Goal: Communication & Community: Participate in discussion

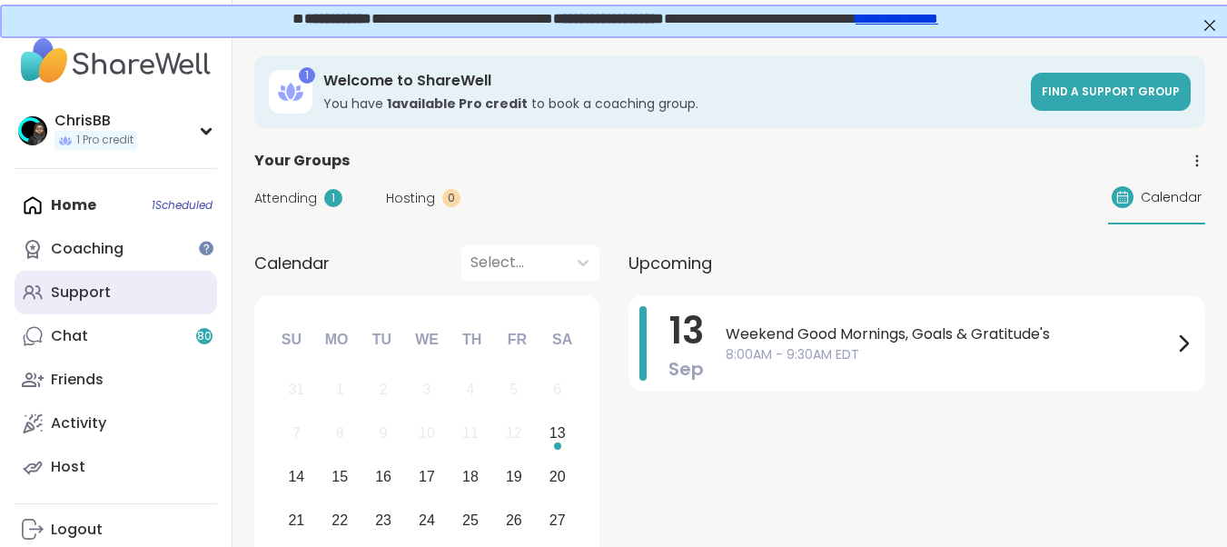
click at [104, 290] on div "Support" at bounding box center [81, 293] width 60 height 20
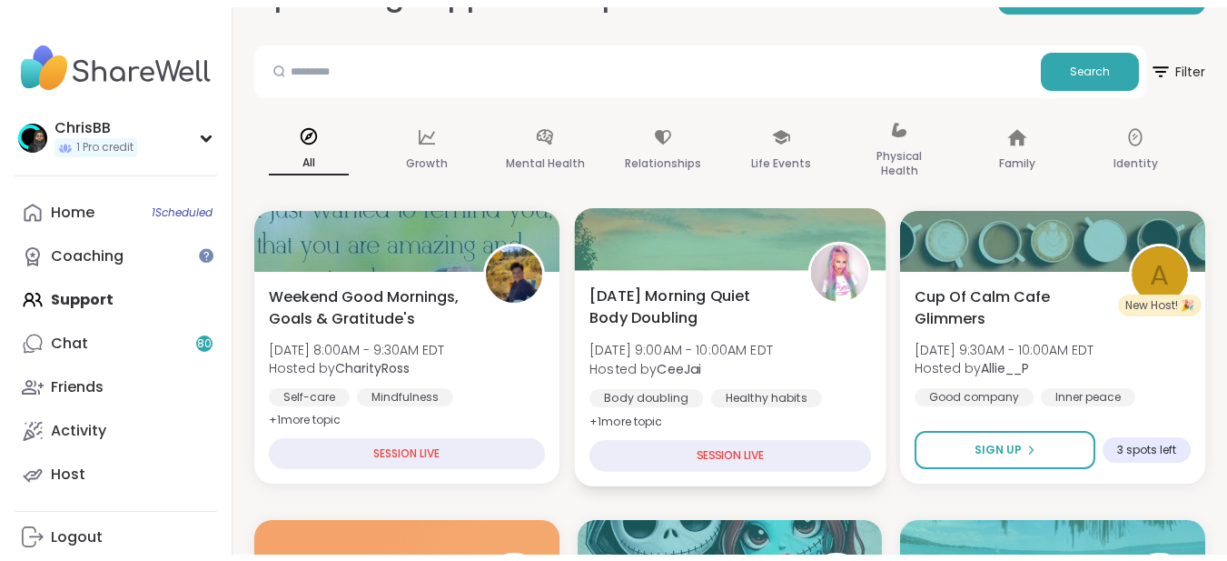
scroll to position [273, 0]
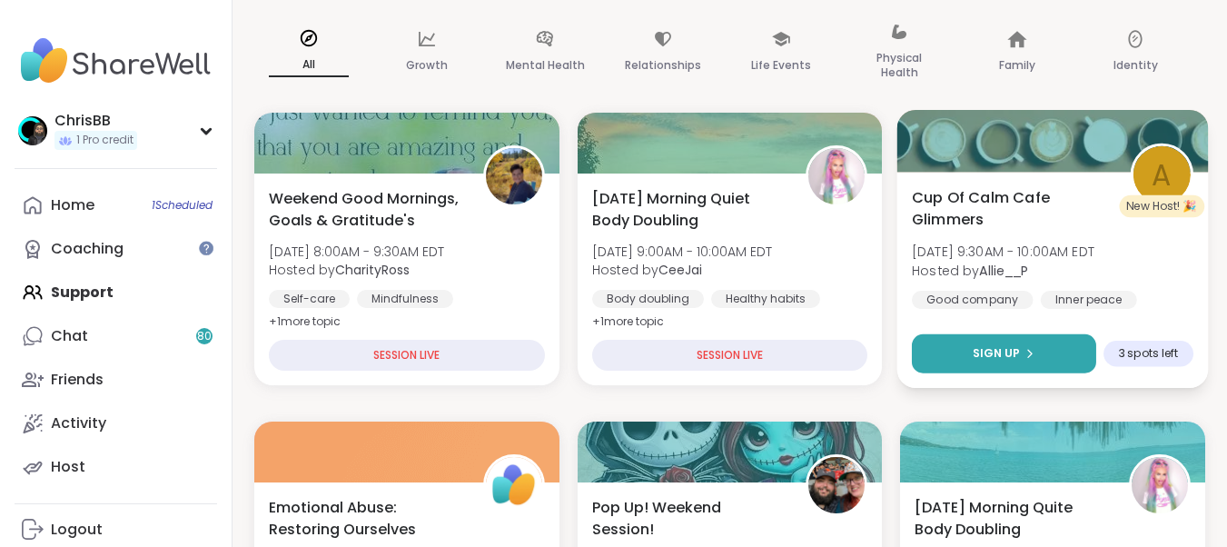
click at [978, 341] on button "Sign Up" at bounding box center [1004, 353] width 184 height 39
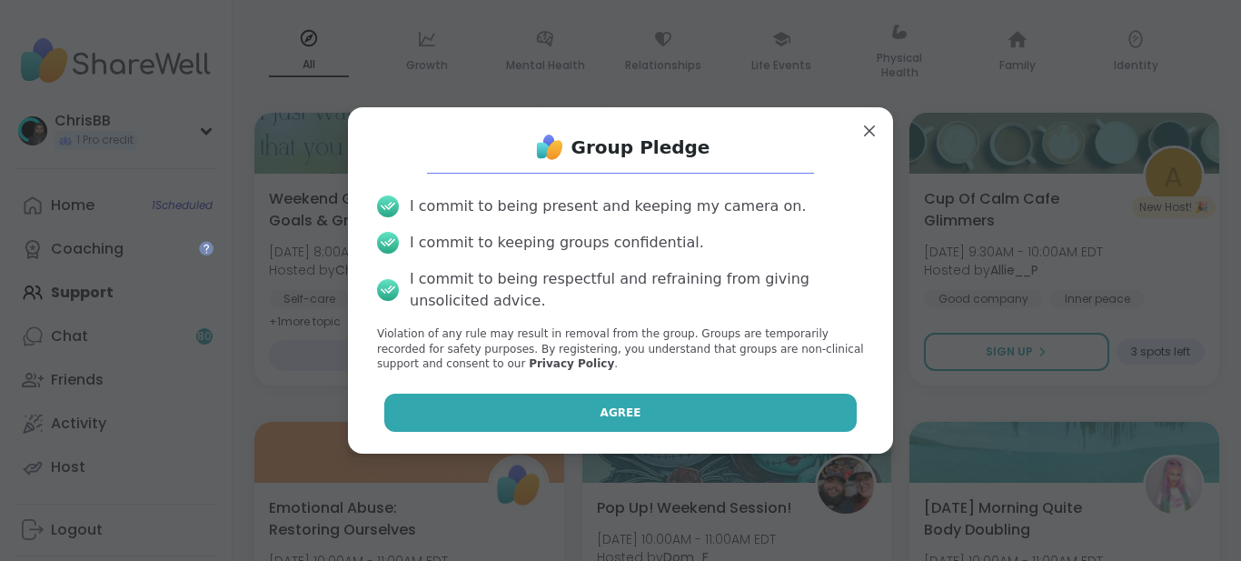
click at [624, 412] on button "Agree" at bounding box center [620, 412] width 473 height 38
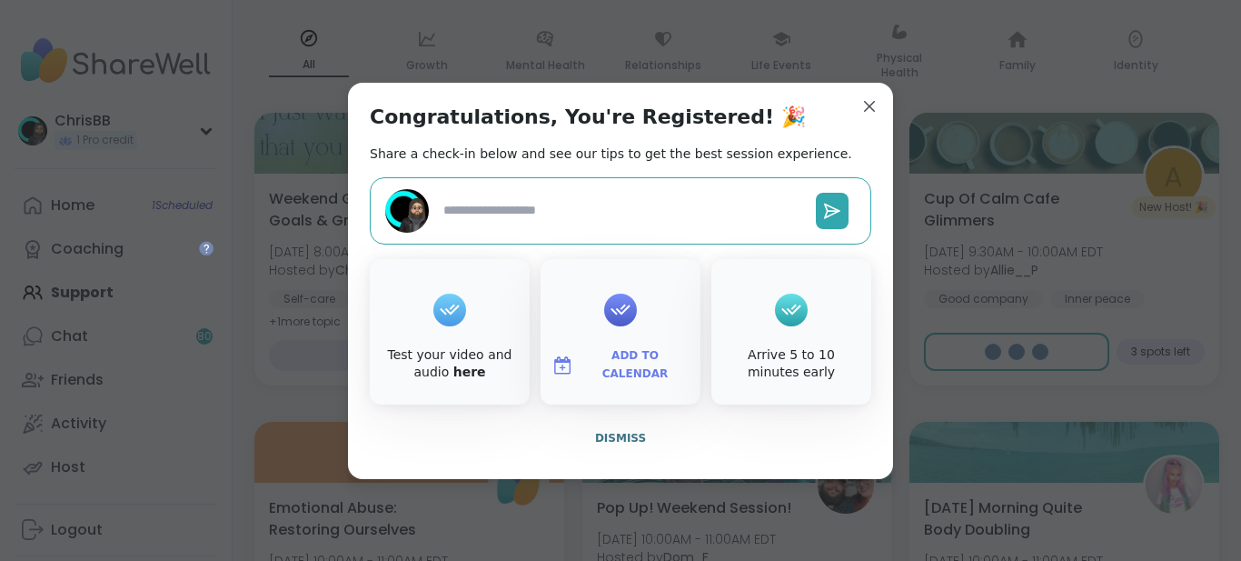
type textarea "*"
click at [613, 442] on span "Dismiss" at bounding box center [620, 438] width 51 height 13
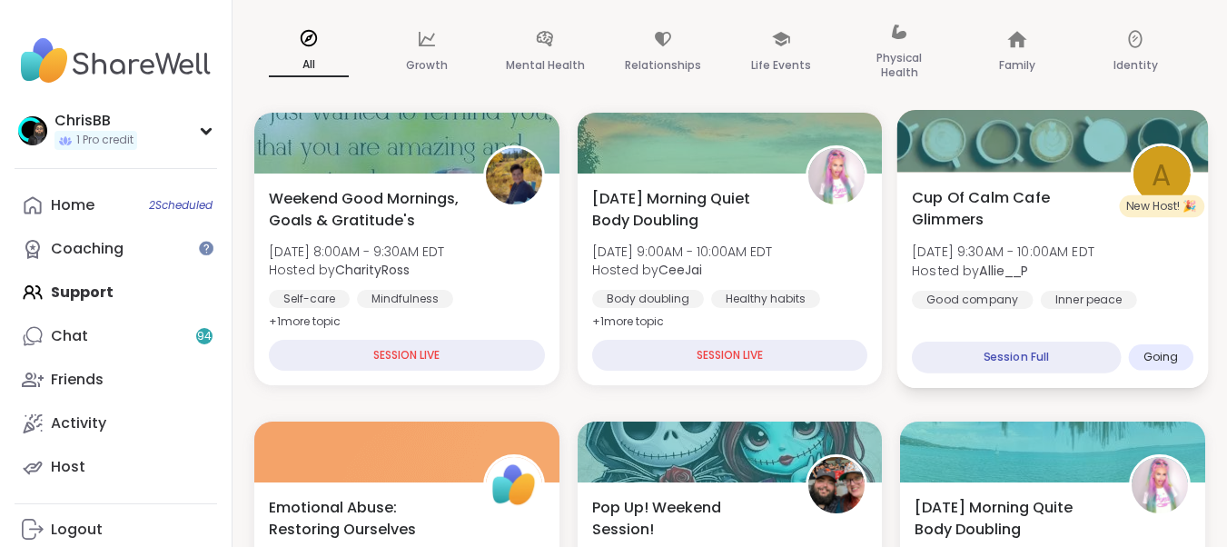
click at [987, 198] on span "Cup Of Calm Cafe Glimmers" at bounding box center [1011, 208] width 198 height 45
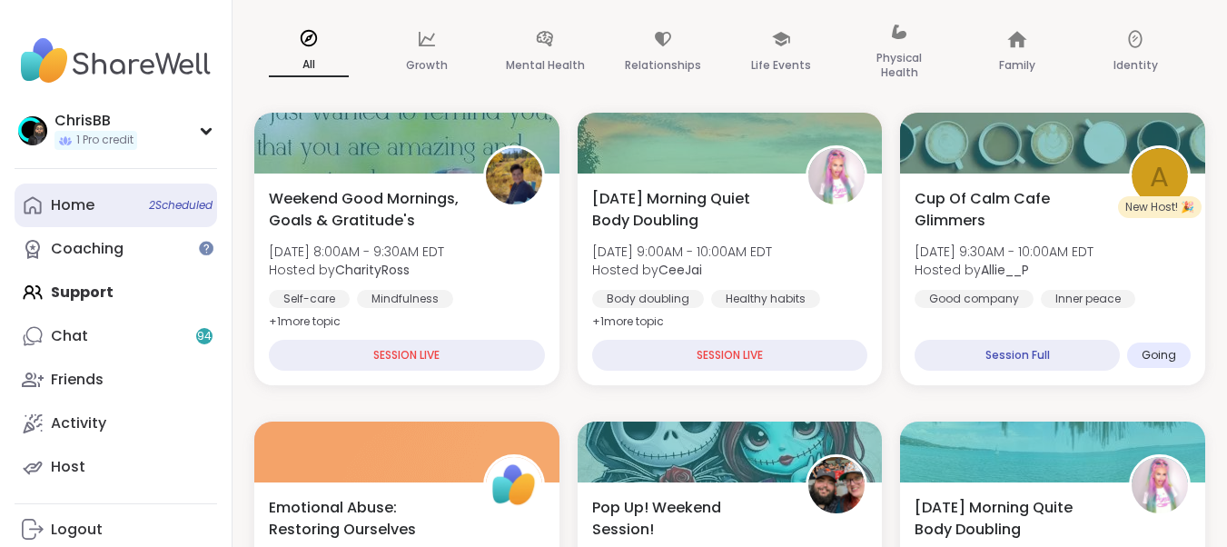
click at [61, 201] on div "Home 2 Scheduled" at bounding box center [73, 205] width 44 height 20
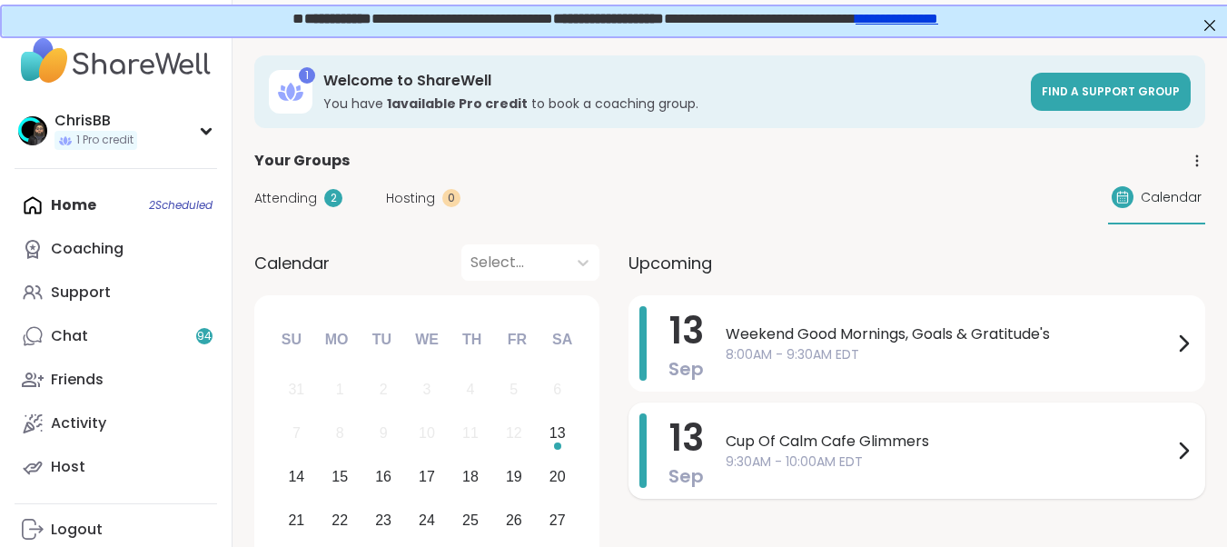
click at [1185, 450] on icon at bounding box center [1184, 451] width 22 height 22
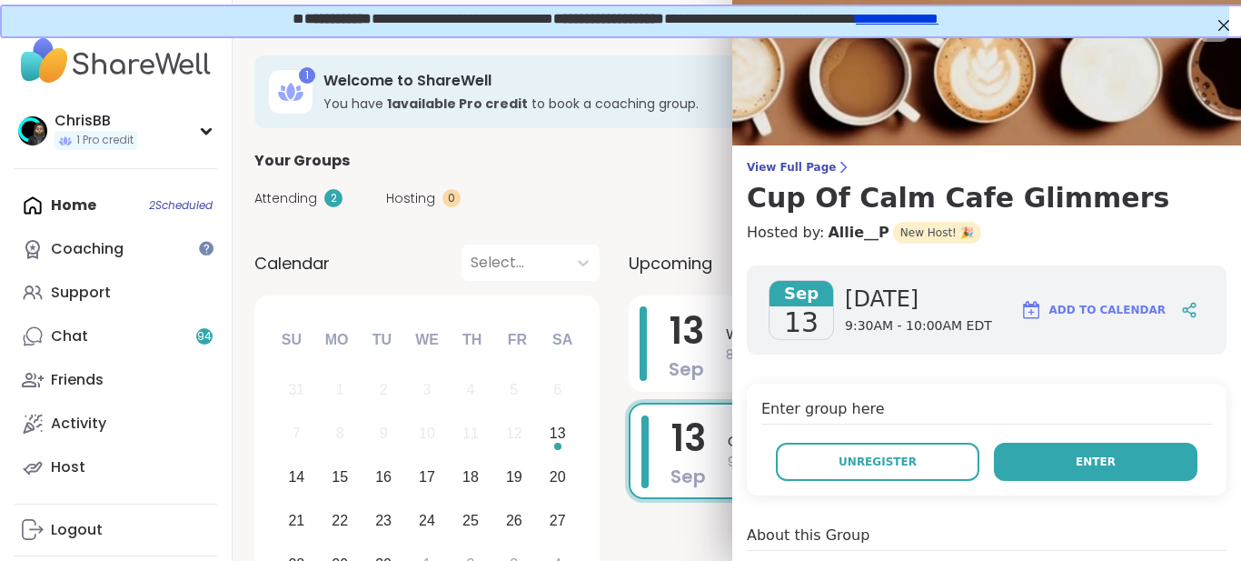
click at [1080, 464] on span "Enter" at bounding box center [1096, 461] width 40 height 16
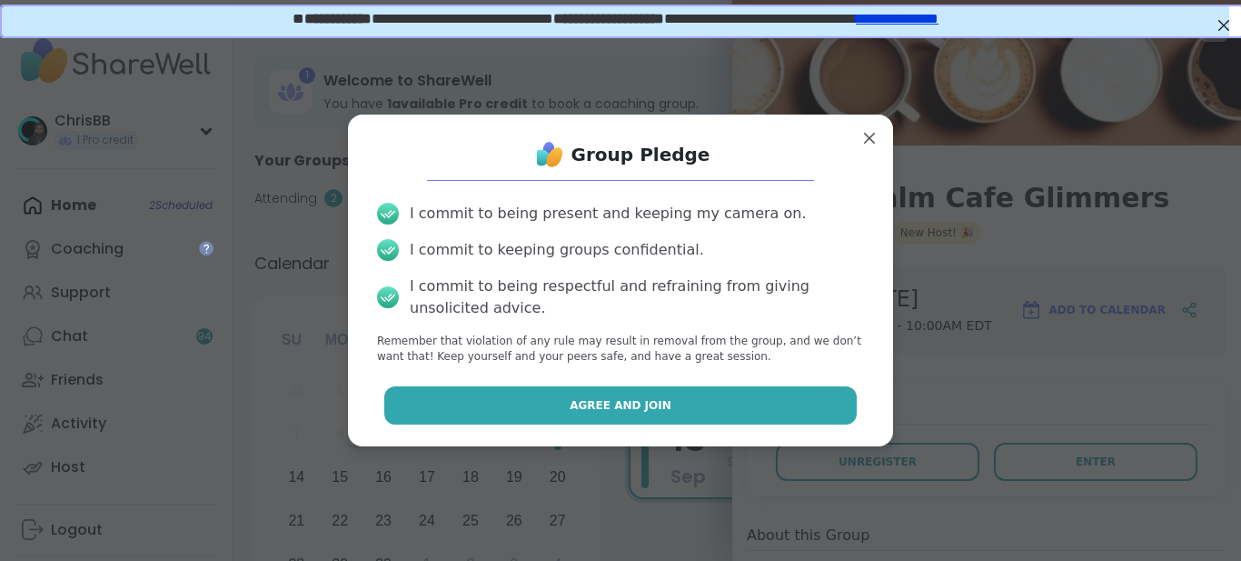
click at [651, 403] on button "Agree and Join" at bounding box center [620, 405] width 473 height 38
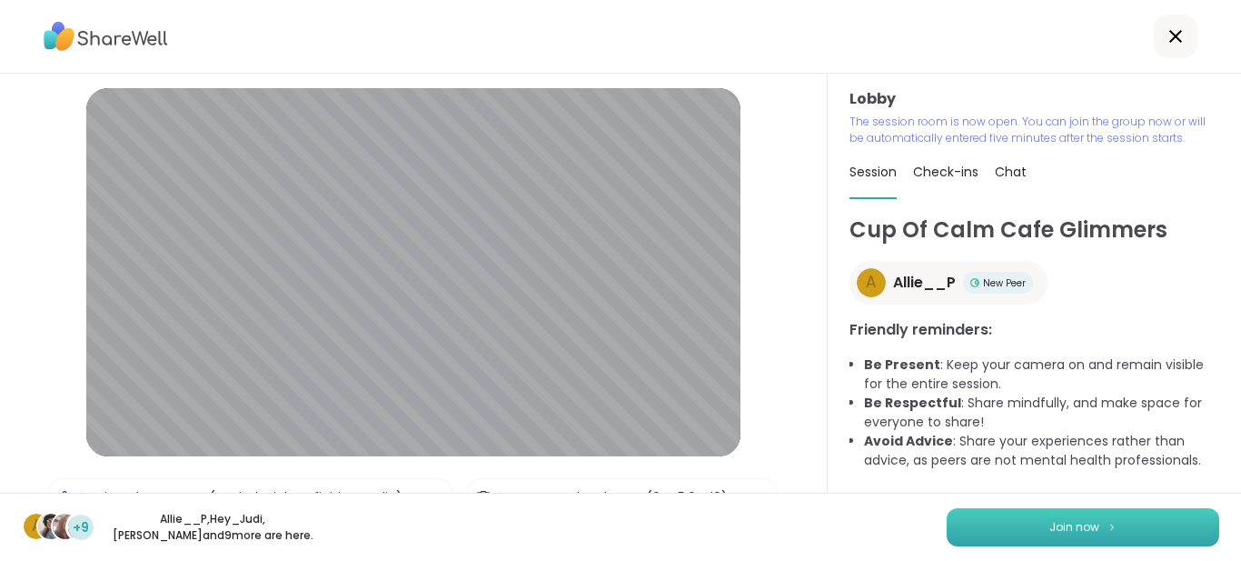
click at [1060, 532] on span "Join now" at bounding box center [1074, 527] width 50 height 16
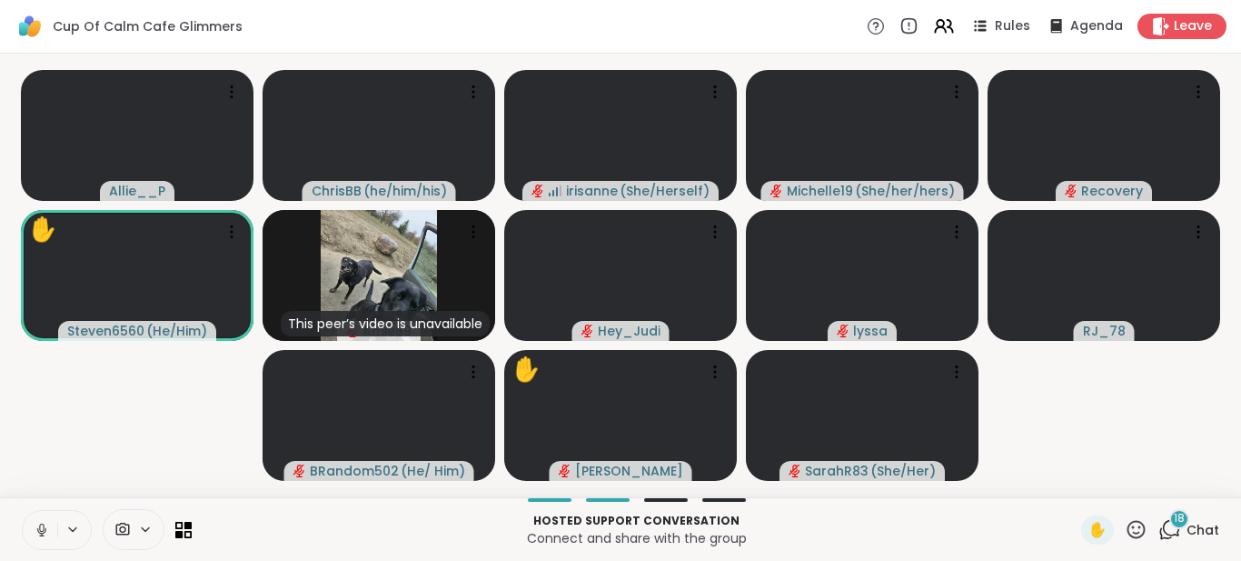
click at [1158, 532] on icon at bounding box center [1169, 529] width 23 height 23
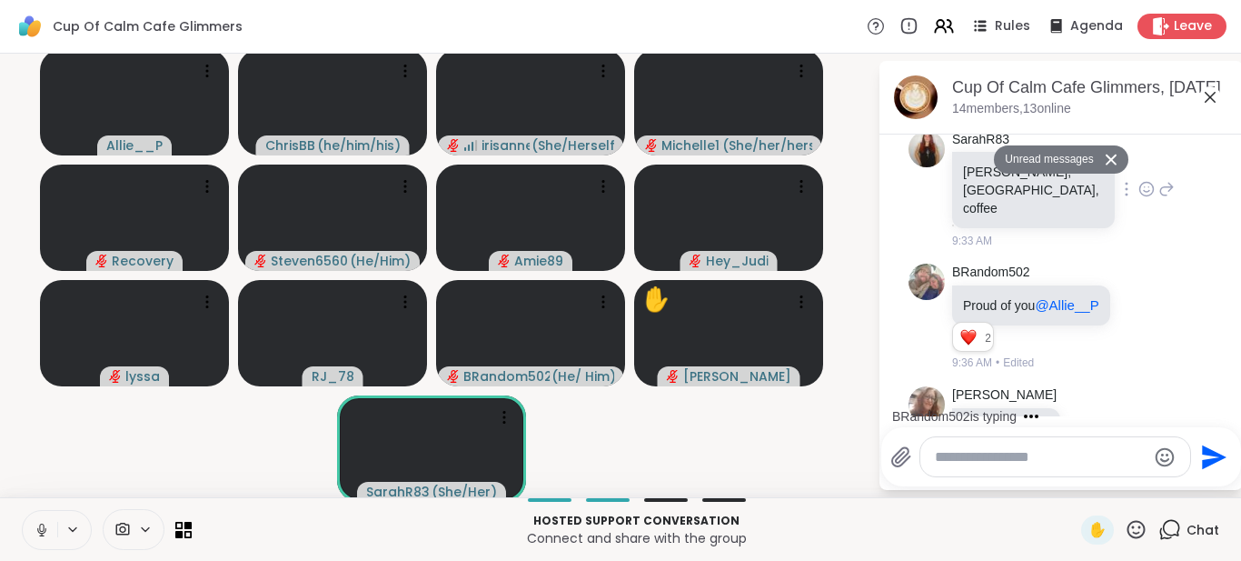
scroll to position [3263, 0]
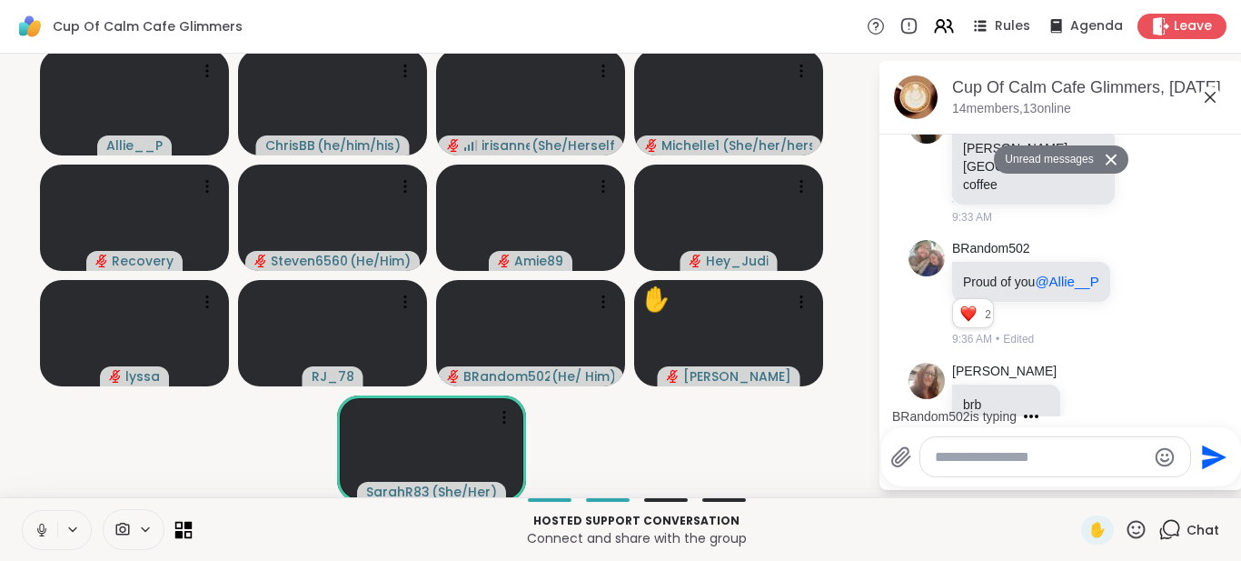
click at [186, 526] on icon at bounding box center [188, 525] width 8 height 8
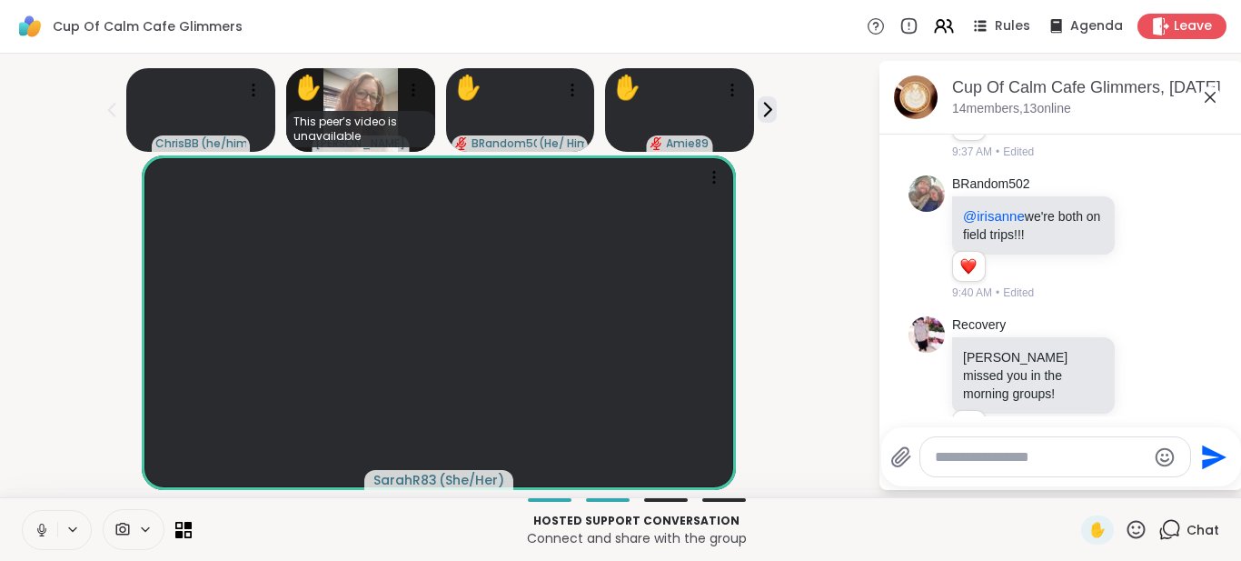
scroll to position [4097, 0]
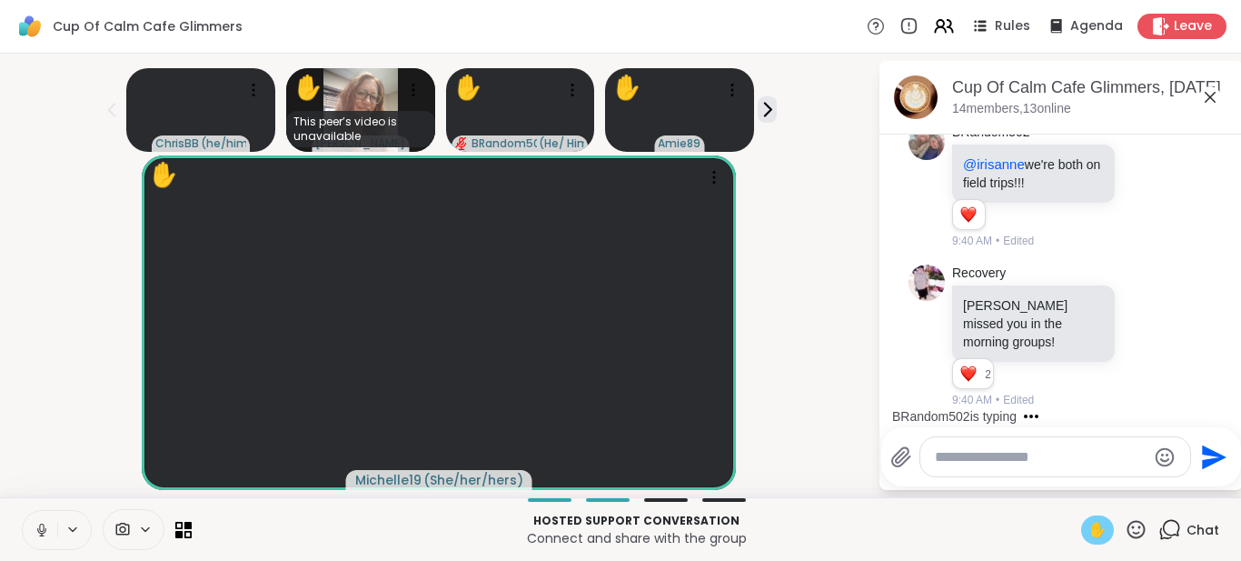
click at [1088, 529] on span "✋" at bounding box center [1097, 530] width 18 height 22
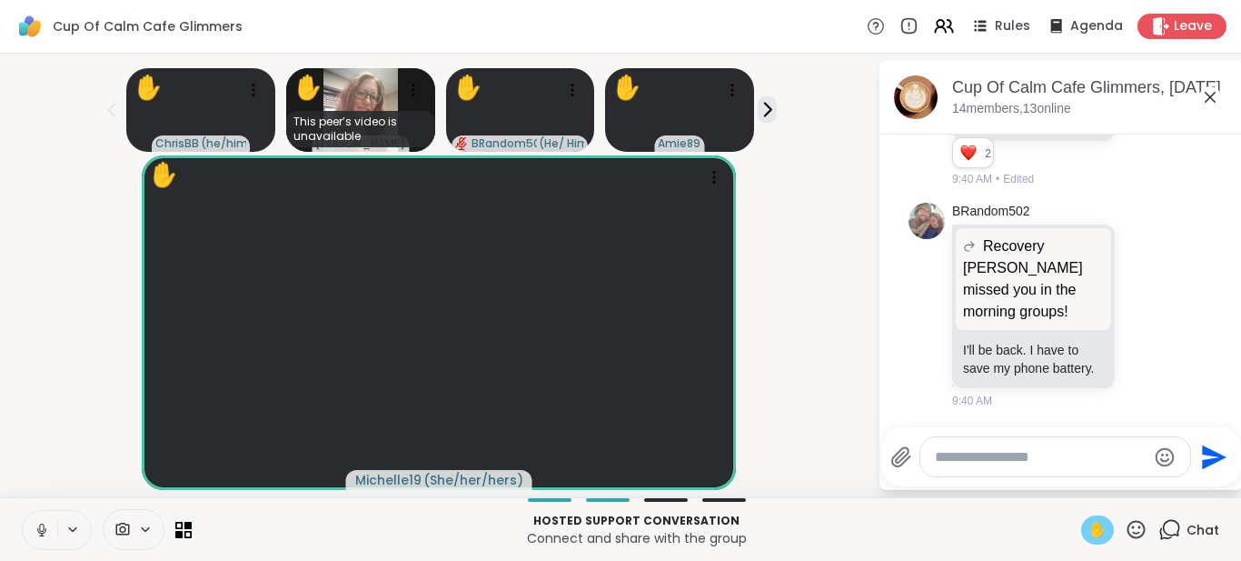
scroll to position [4361, 0]
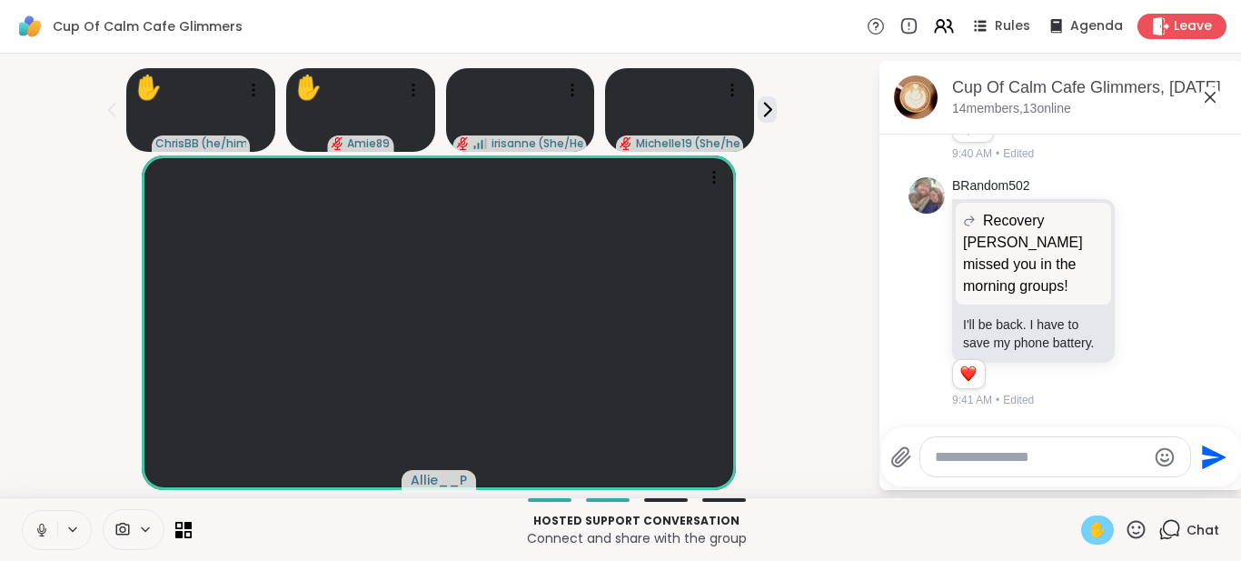
click at [44, 530] on icon at bounding box center [41, 527] width 5 height 8
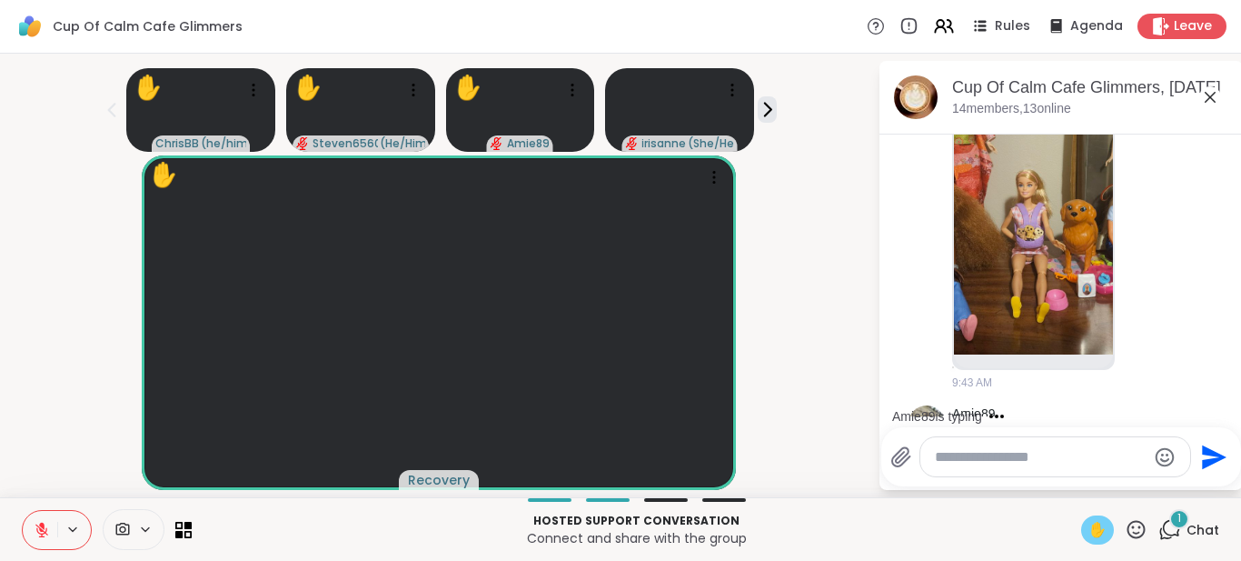
scroll to position [4875, 0]
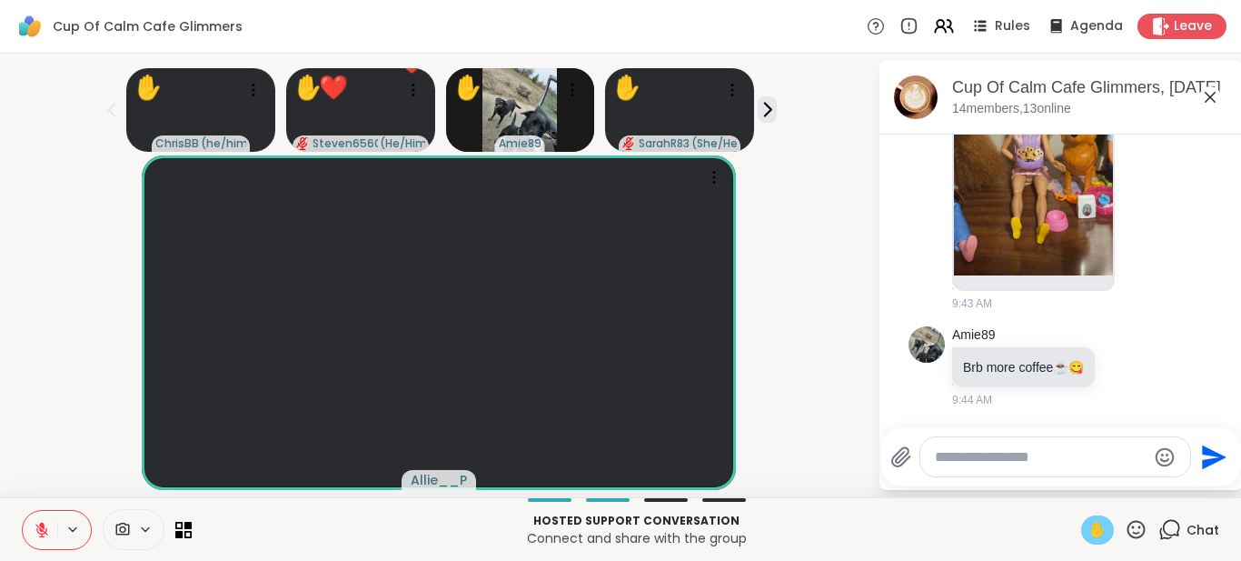
click at [1021, 452] on textarea "Type your message" at bounding box center [1041, 457] width 212 height 18
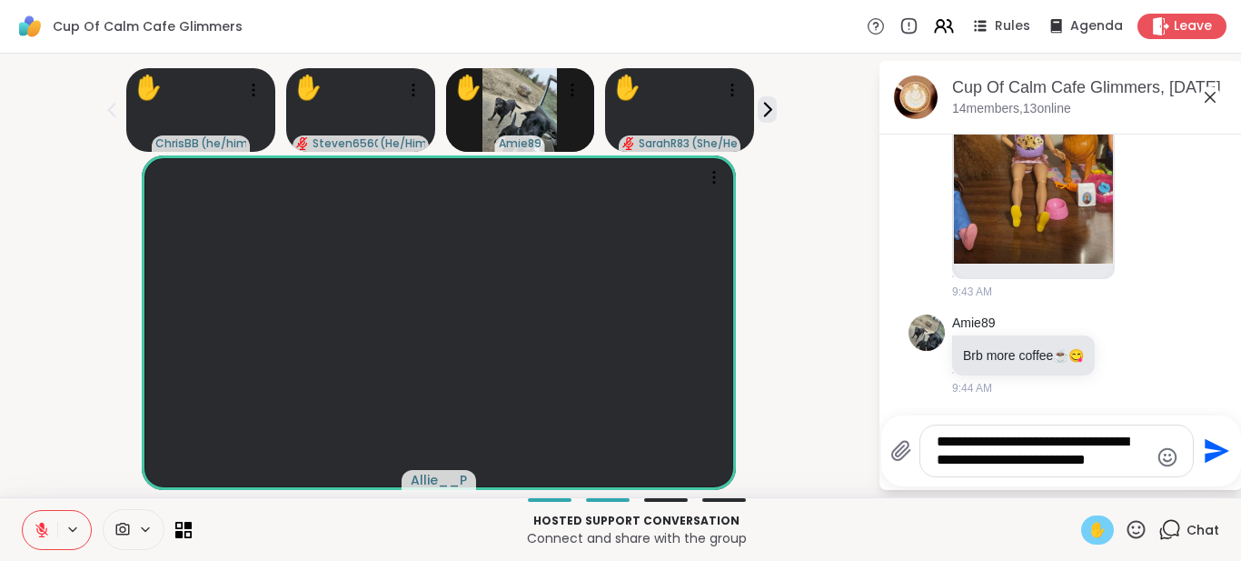
type textarea "**********"
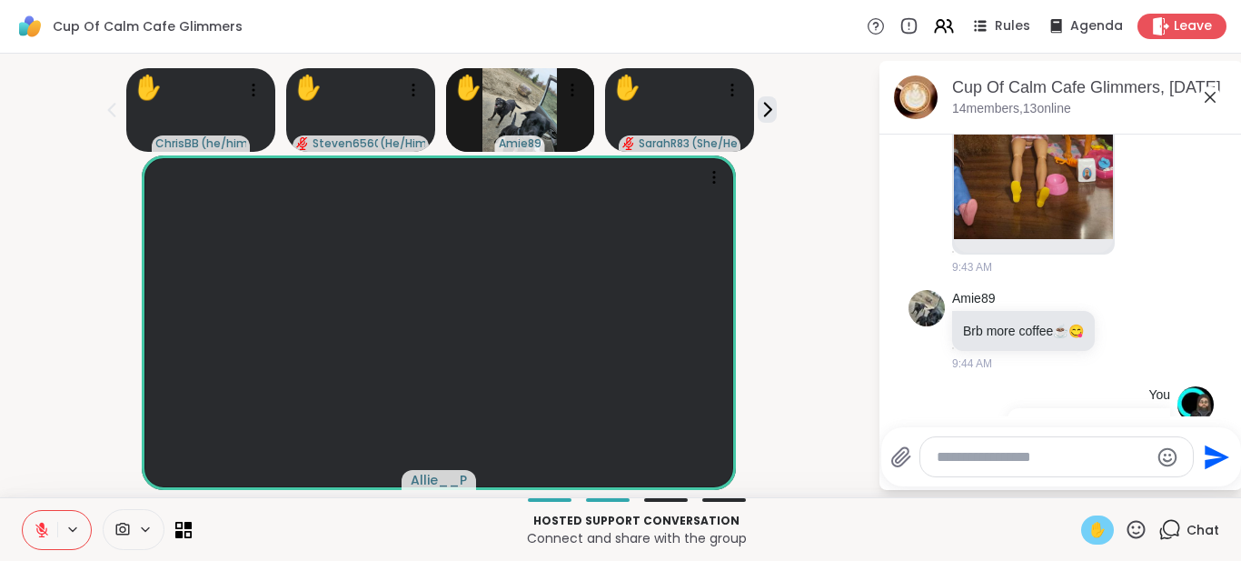
scroll to position [5026, 0]
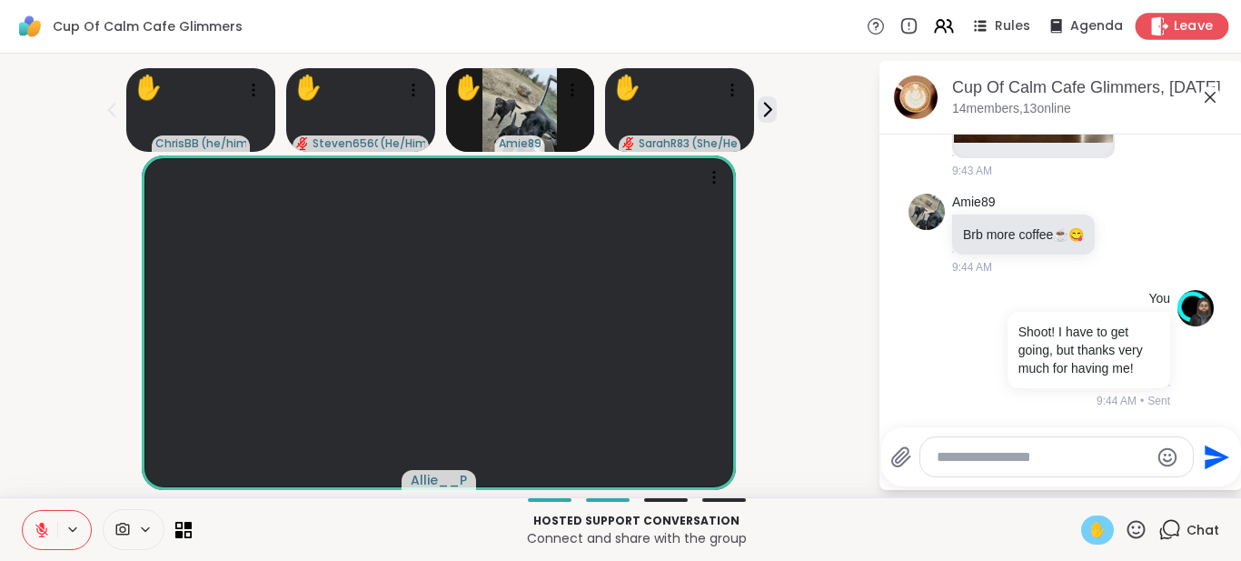
click at [1185, 33] on span "Leave" at bounding box center [1194, 26] width 40 height 19
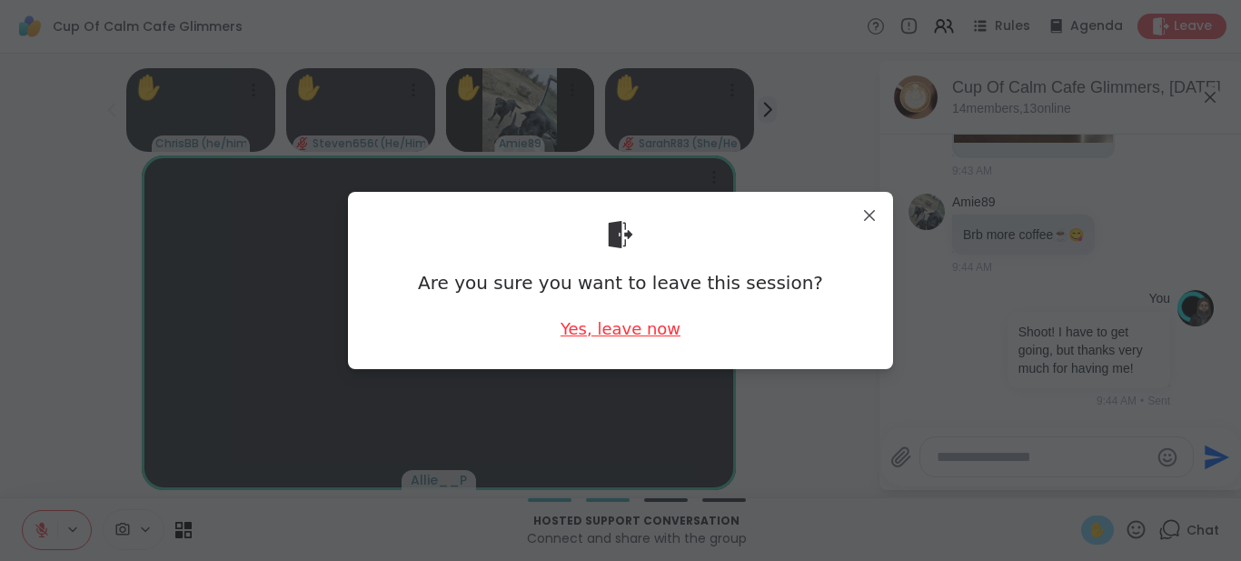
click at [617, 331] on div "Yes, leave now" at bounding box center [621, 328] width 120 height 23
